Goal: Transaction & Acquisition: Purchase product/service

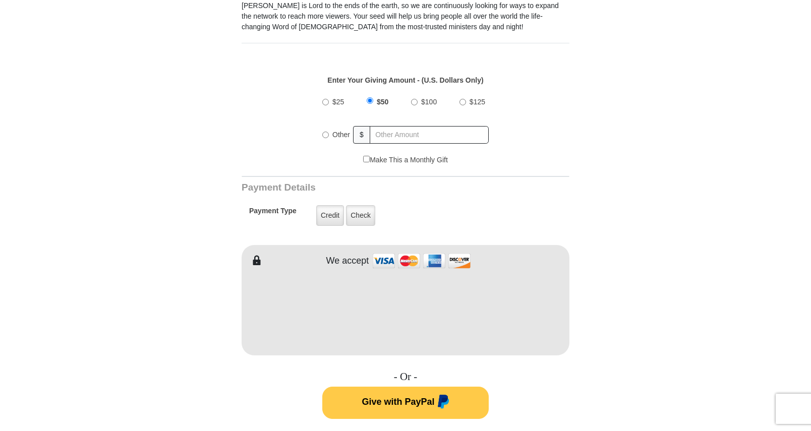
scroll to position [353, 0]
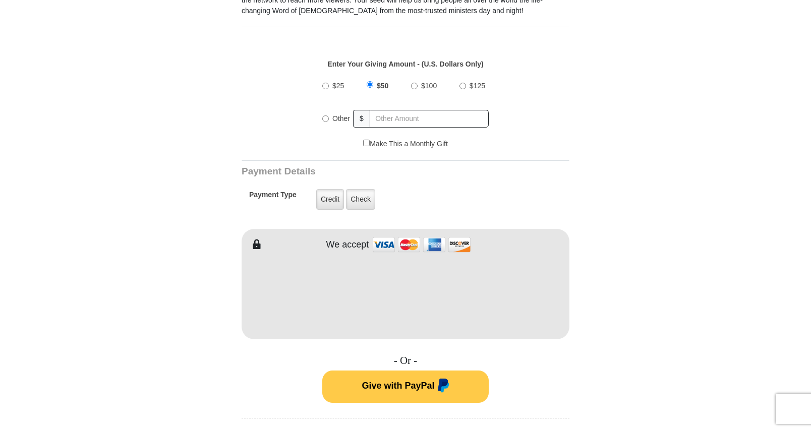
click at [325, 116] on input "Other" at bounding box center [325, 119] width 7 height 7
radio input "true"
type input "20"
click at [648, 152] on form "VICTORY Channel Online Giving VICTORY Channel is a worldwide, on-air television…" at bounding box center [405, 284] width 575 height 1206
drag, startPoint x: 622, startPoint y: 329, endPoint x: 607, endPoint y: 321, distance: 16.9
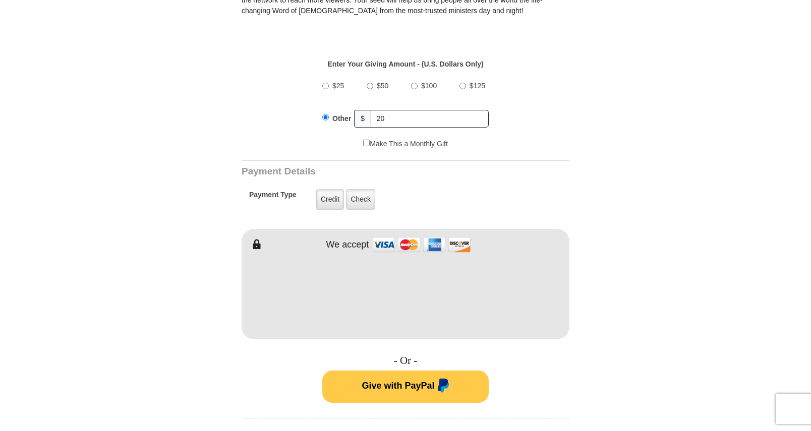
click at [622, 329] on form "VICTORY Channel Online Giving VICTORY Channel is a worldwide, on-air television…" at bounding box center [405, 284] width 575 height 1206
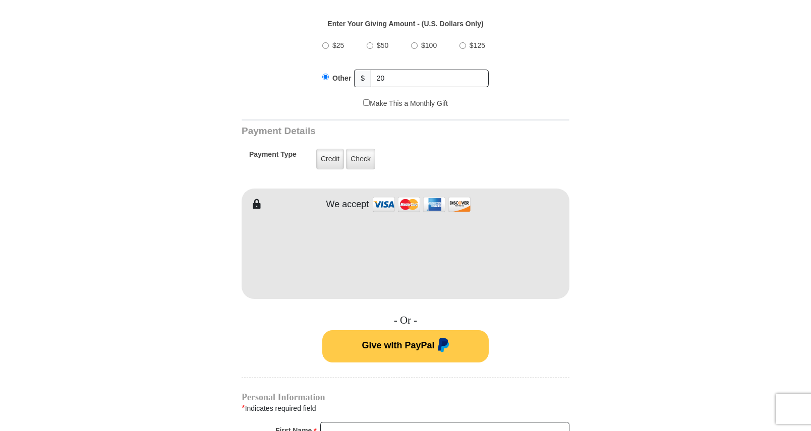
scroll to position [454, 0]
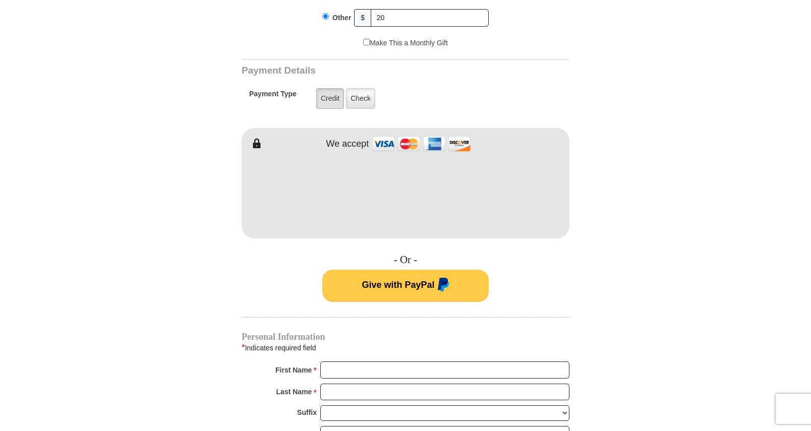
click at [325, 89] on label "Credit" at bounding box center [330, 98] width 28 height 21
click at [0, 0] on input "Credit" at bounding box center [0, 0] width 0 height 0
drag, startPoint x: 684, startPoint y: 209, endPoint x: 579, endPoint y: 176, distance: 110.5
click at [684, 209] on form "VICTORY Channel Online Giving VICTORY Channel is a worldwide, on-air television…" at bounding box center [405, 183] width 575 height 1206
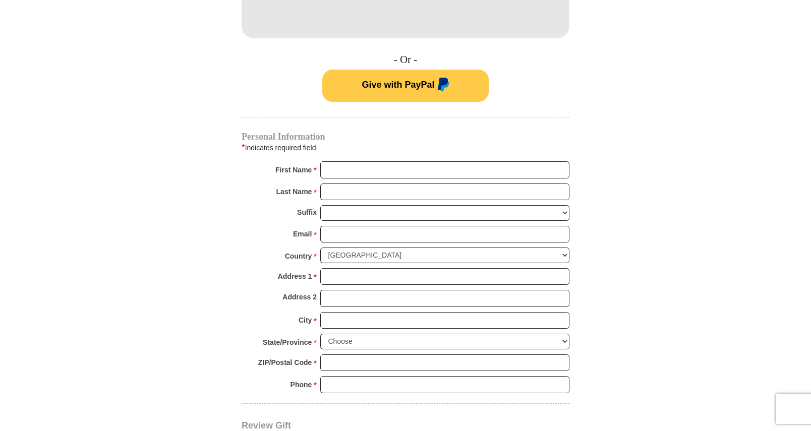
scroll to position [656, 0]
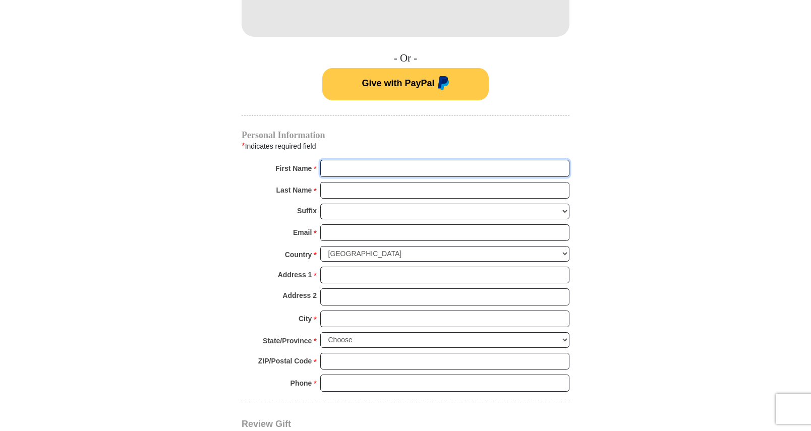
click at [386, 160] on input "First Name *" at bounding box center [444, 168] width 249 height 17
type input "[PERSON_NAME]"
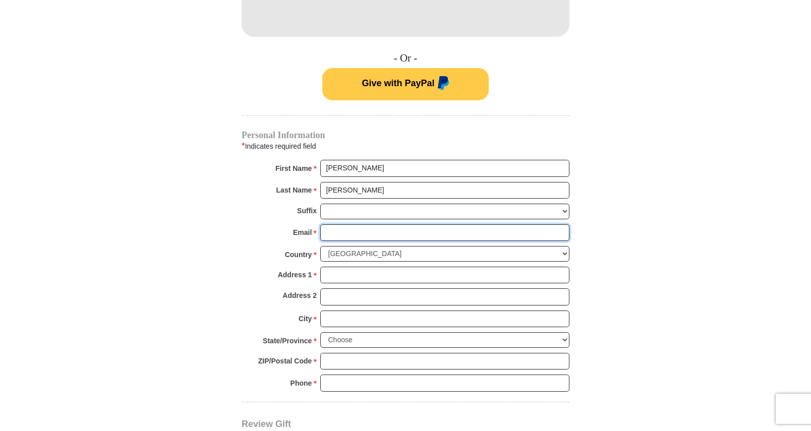
type input "[EMAIL_ADDRESS][DOMAIN_NAME]"
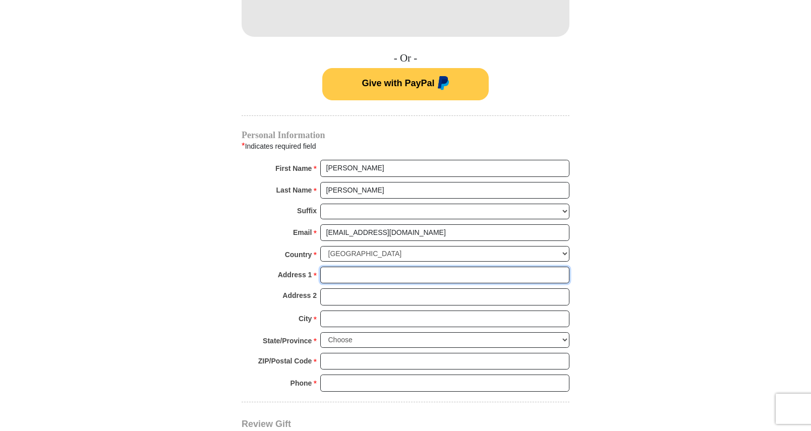
type input "[STREET_ADDRESS]"
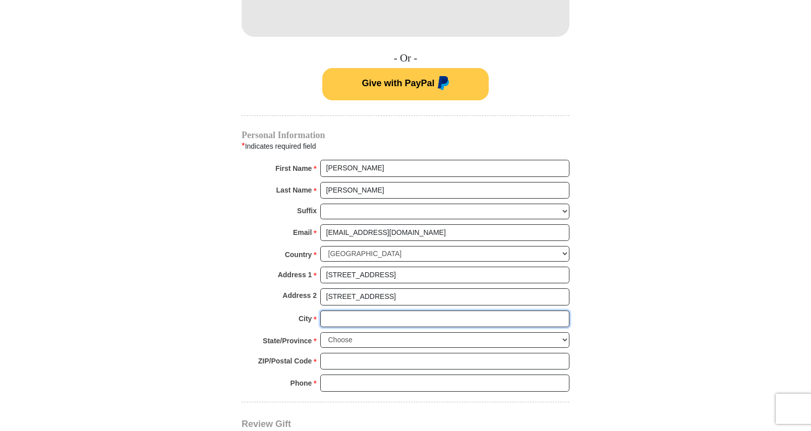
type input "[GEOGRAPHIC_DATA]"
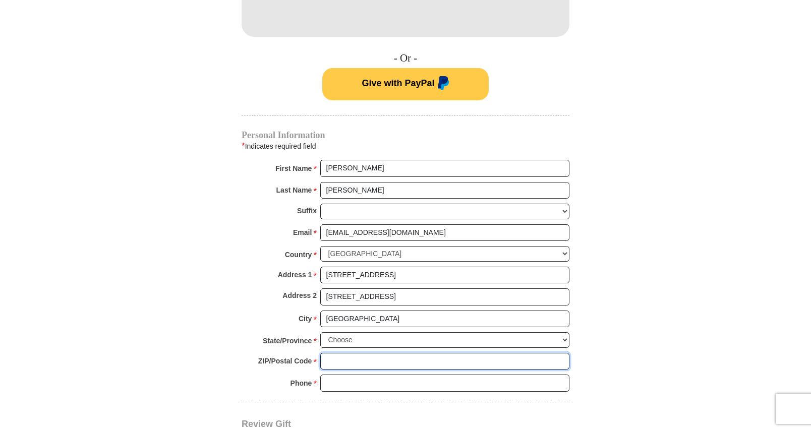
type input "65804"
type input "14175229731"
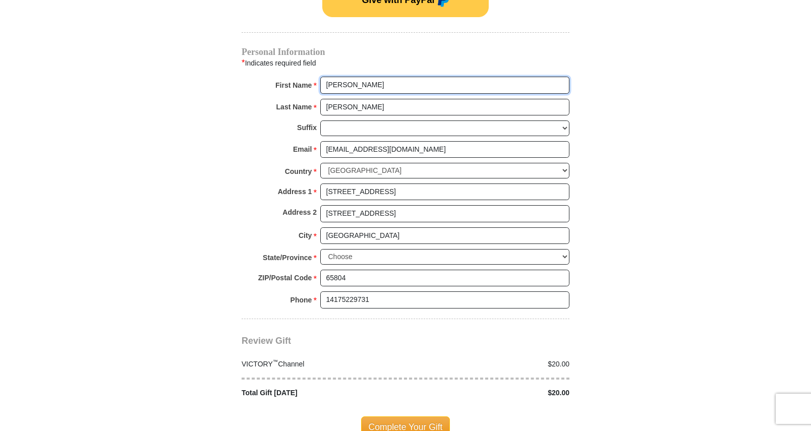
scroll to position [757, 0]
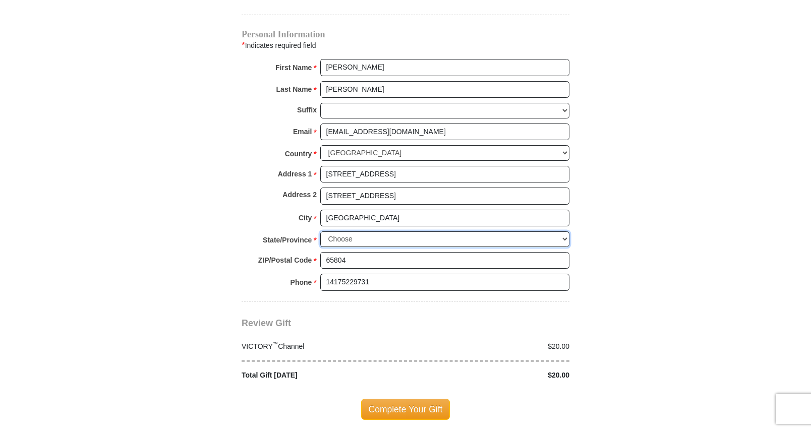
click at [565, 232] on select "Choose [US_STATE] [US_STATE] [US_STATE] [US_STATE] [US_STATE] Armed Forces Amer…" at bounding box center [444, 240] width 249 height 16
select select "MO"
click at [320, 232] on select "Choose [US_STATE] [US_STATE] [US_STATE] [US_STATE] [US_STATE] Armed Forces Amer…" at bounding box center [444, 240] width 249 height 16
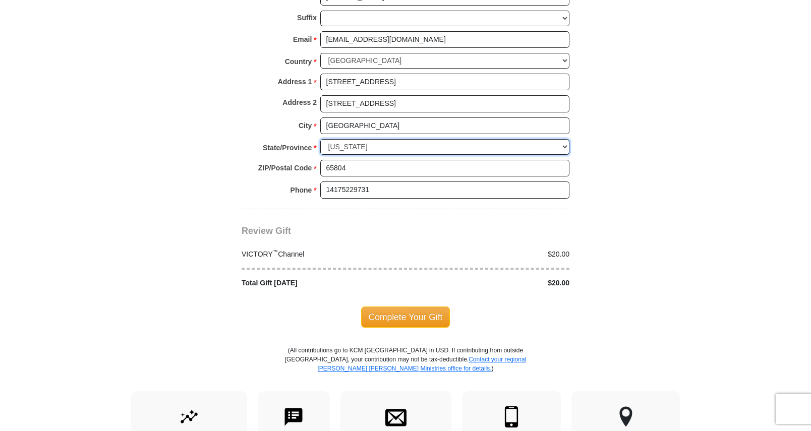
scroll to position [857, 0]
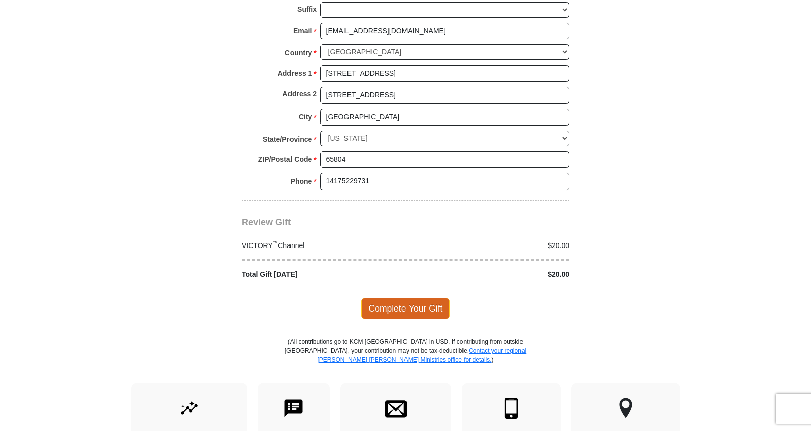
click at [404, 298] on span "Complete Your Gift" at bounding box center [405, 308] width 89 height 21
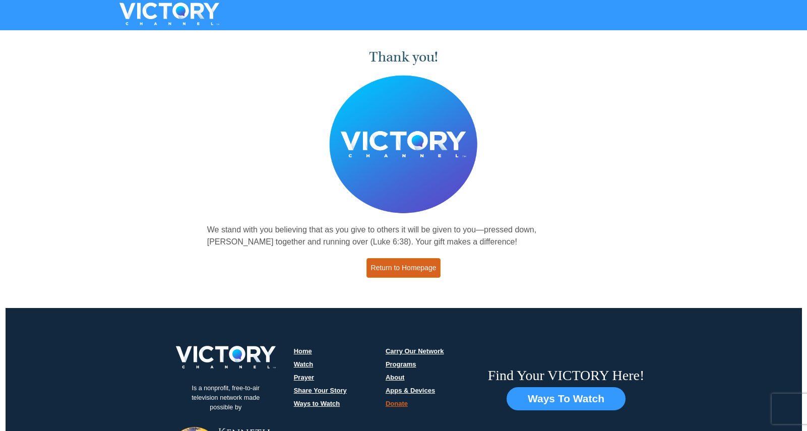
click at [391, 269] on link "Return to Homepage" at bounding box center [404, 268] width 75 height 20
